Goal: Task Accomplishment & Management: Manage account settings

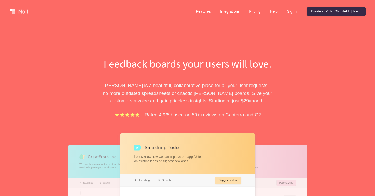
click at [303, 13] on link "Sign in" at bounding box center [293, 11] width 20 height 8
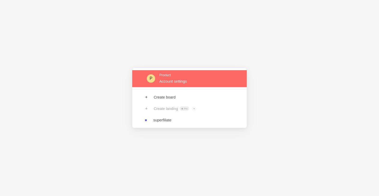
click at [180, 76] on link at bounding box center [189, 78] width 115 height 17
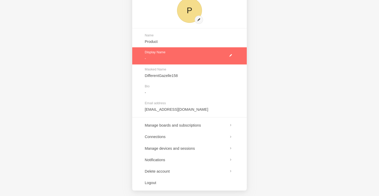
scroll to position [31, 0]
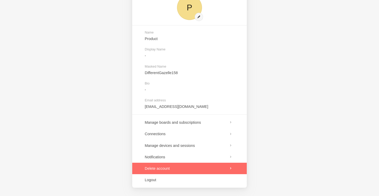
click at [171, 167] on link at bounding box center [189, 168] width 115 height 11
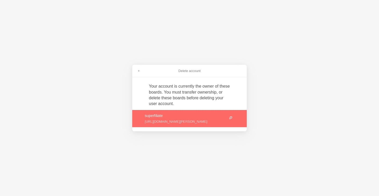
click at [204, 120] on link at bounding box center [189, 118] width 115 height 17
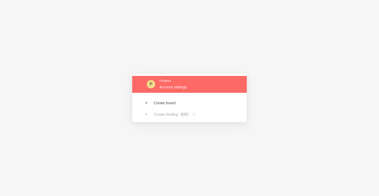
click at [176, 92] on link at bounding box center [189, 84] width 115 height 17
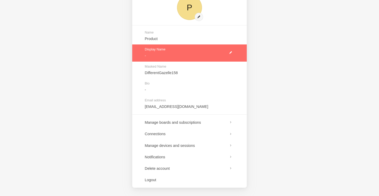
scroll to position [30, 0]
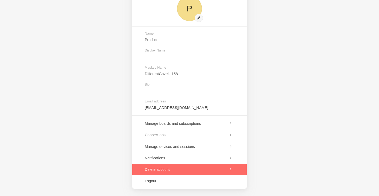
click at [175, 168] on link at bounding box center [189, 169] width 115 height 11
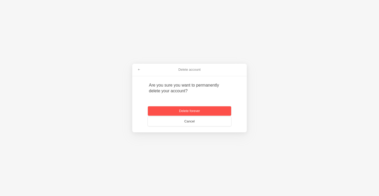
click at [178, 112] on button "Delete forever" at bounding box center [189, 110] width 83 height 9
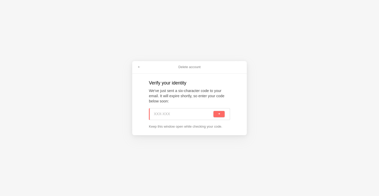
click at [174, 115] on input at bounding box center [183, 114] width 59 height 11
paste input "GTE-RY4"
type input "GTE-RY4"
click at [220, 114] on span "submit" at bounding box center [219, 114] width 3 height 3
